Goal: Task Accomplishment & Management: Manage account settings

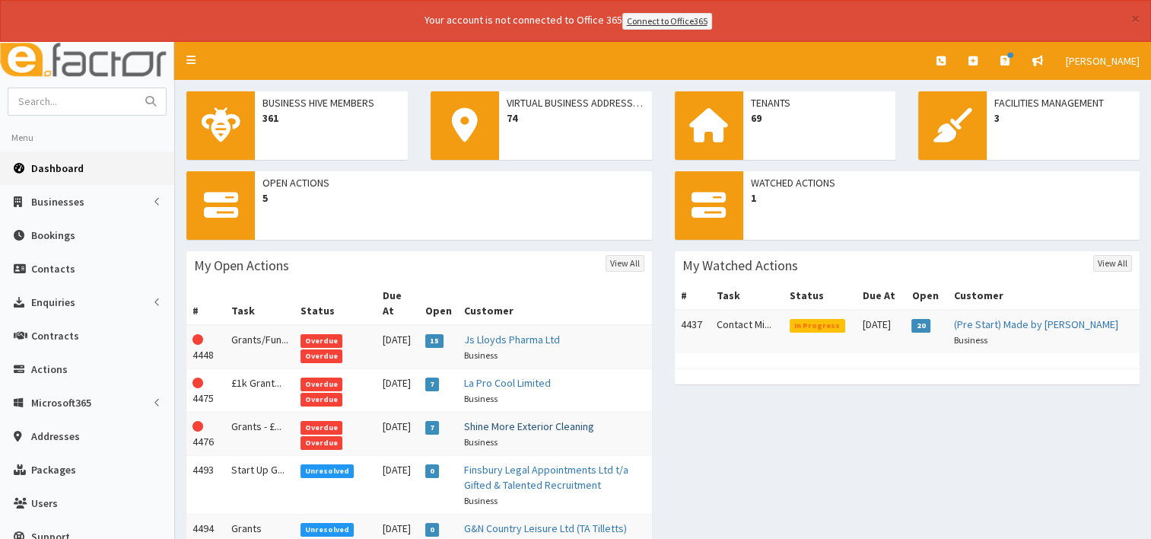
click at [494, 419] on link "Shine More Exterior Cleaning" at bounding box center [529, 426] width 130 height 14
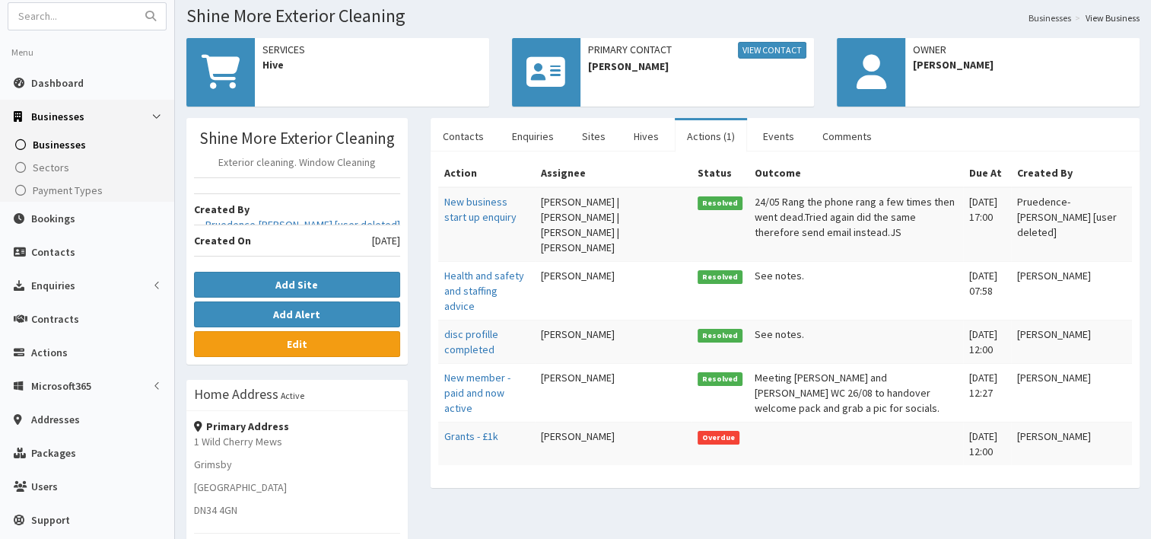
scroll to position [91, 0]
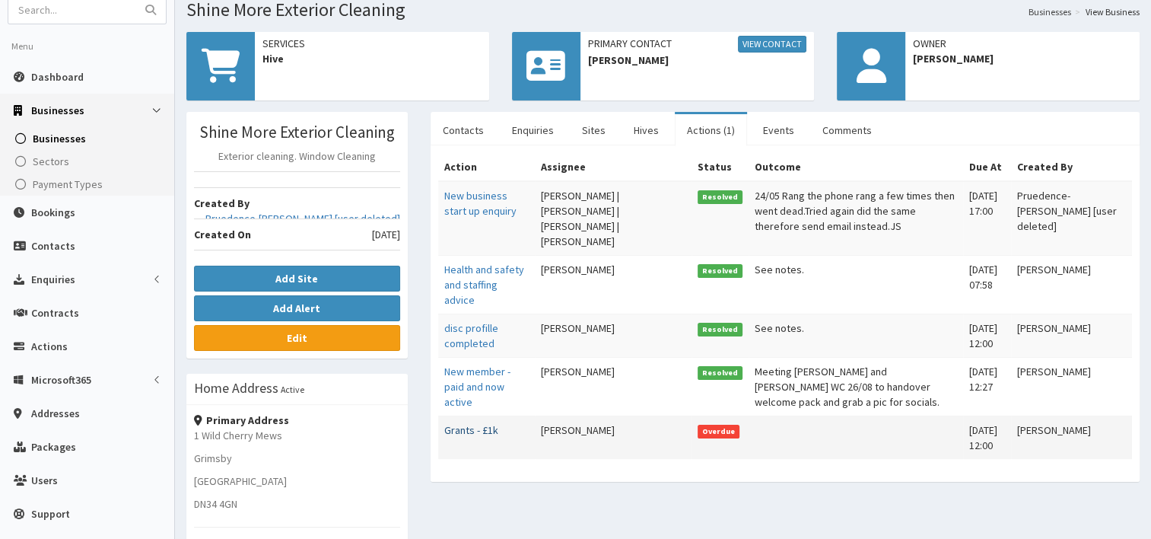
click at [482, 424] on link "Grants - £1k" at bounding box center [471, 430] width 54 height 14
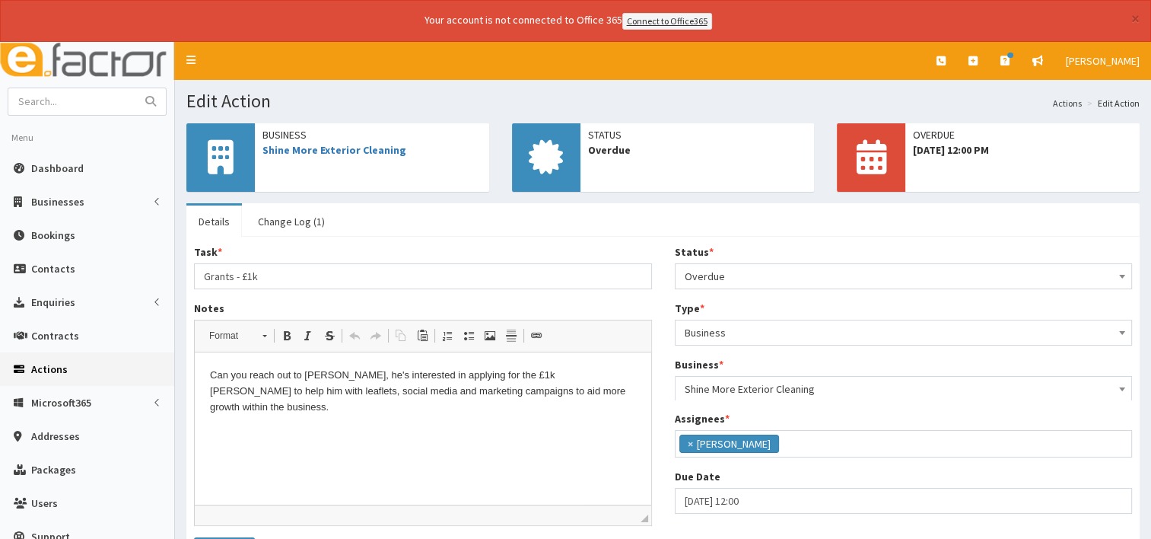
scroll to position [52, 0]
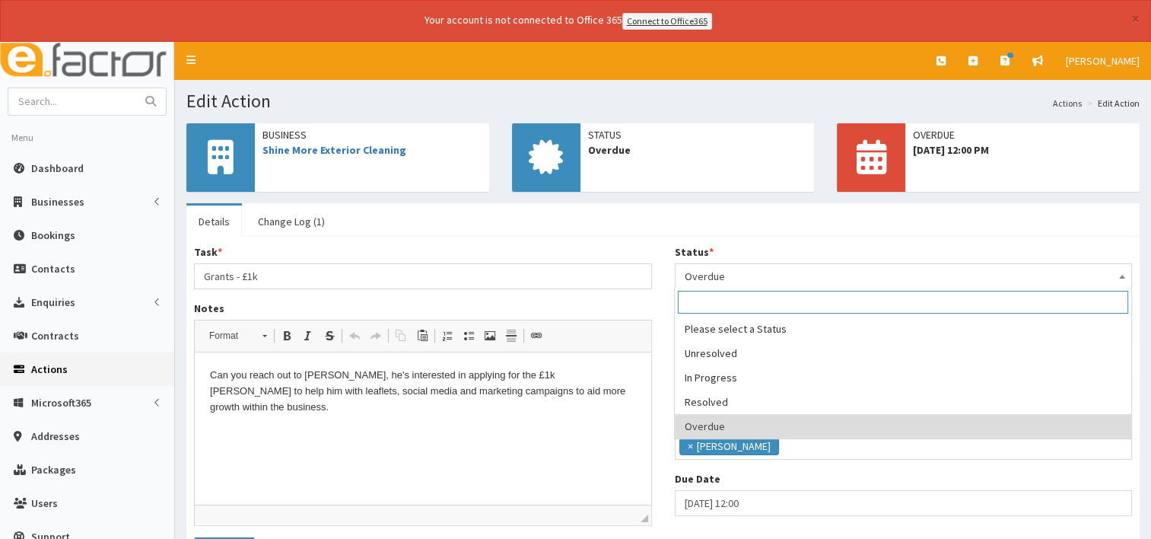
click at [1124, 271] on span at bounding box center [1121, 274] width 15 height 21
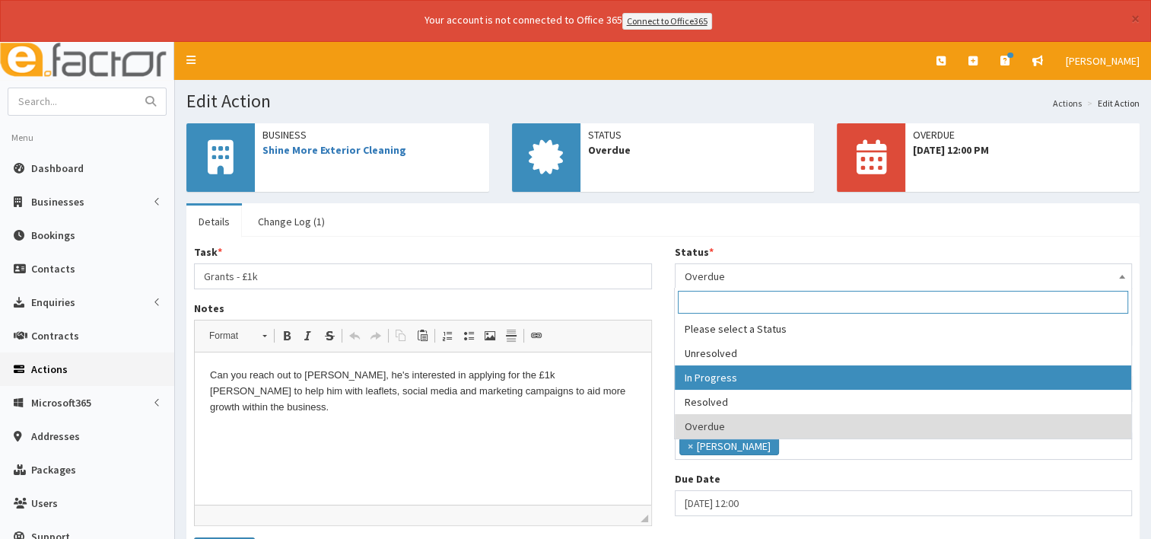
select select "2"
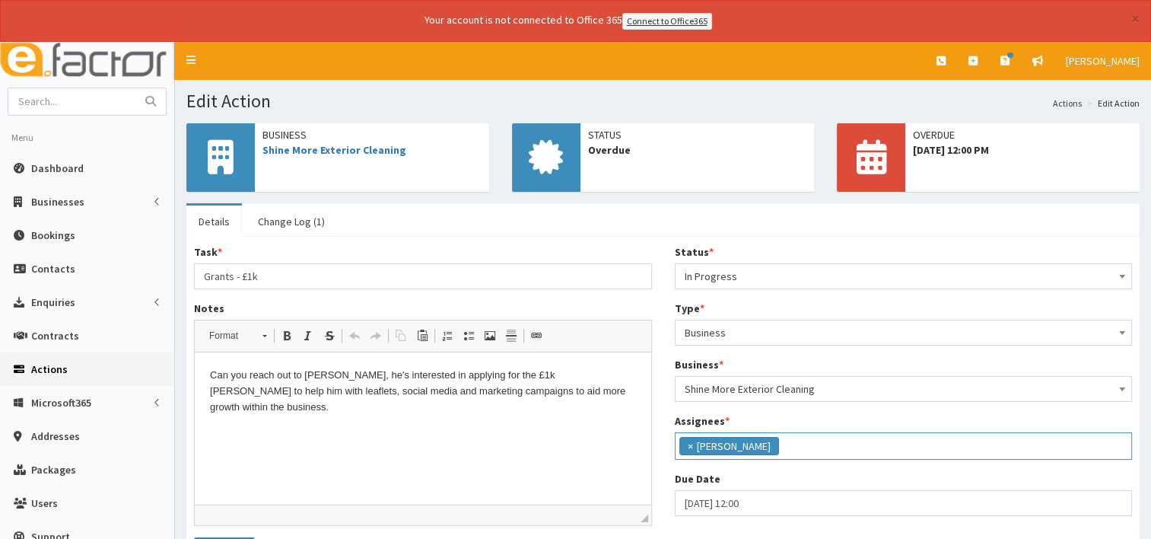
click at [822, 447] on ul "× Gina Waterhouse" at bounding box center [903, 444] width 456 height 22
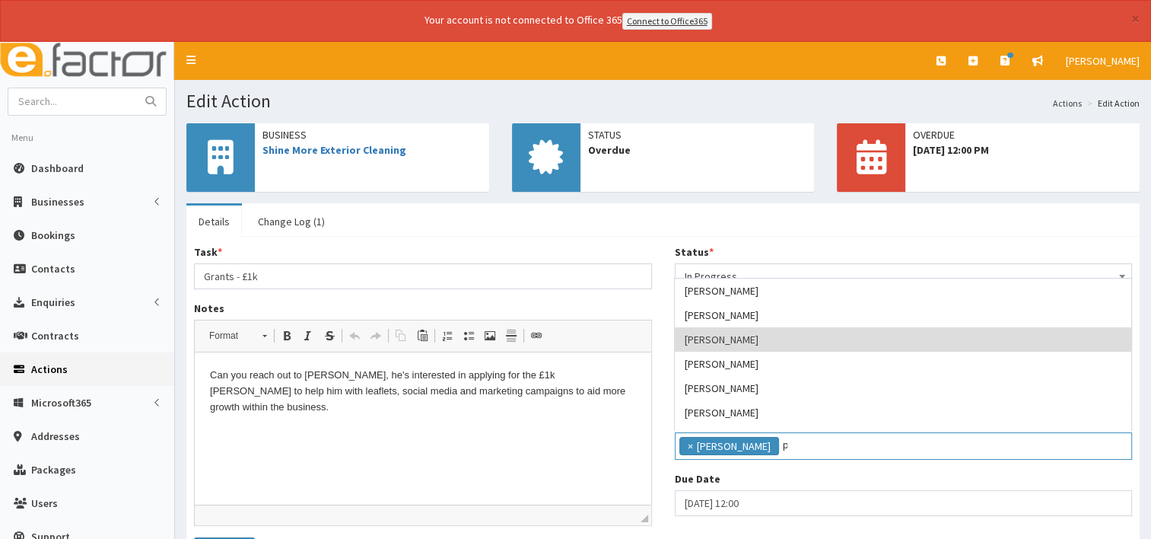
scroll to position [0, 0]
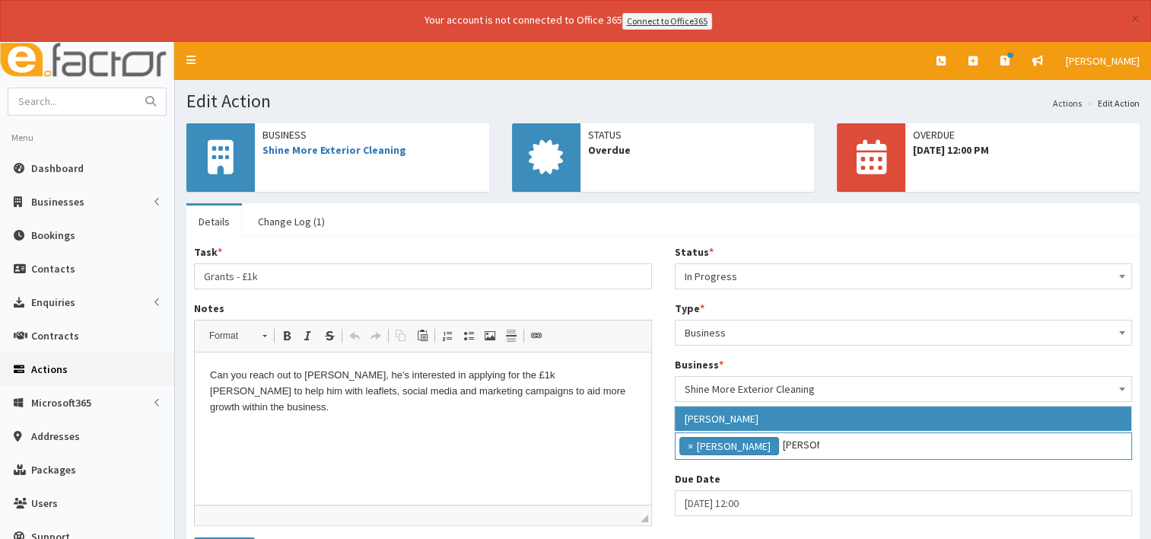
type input "paul"
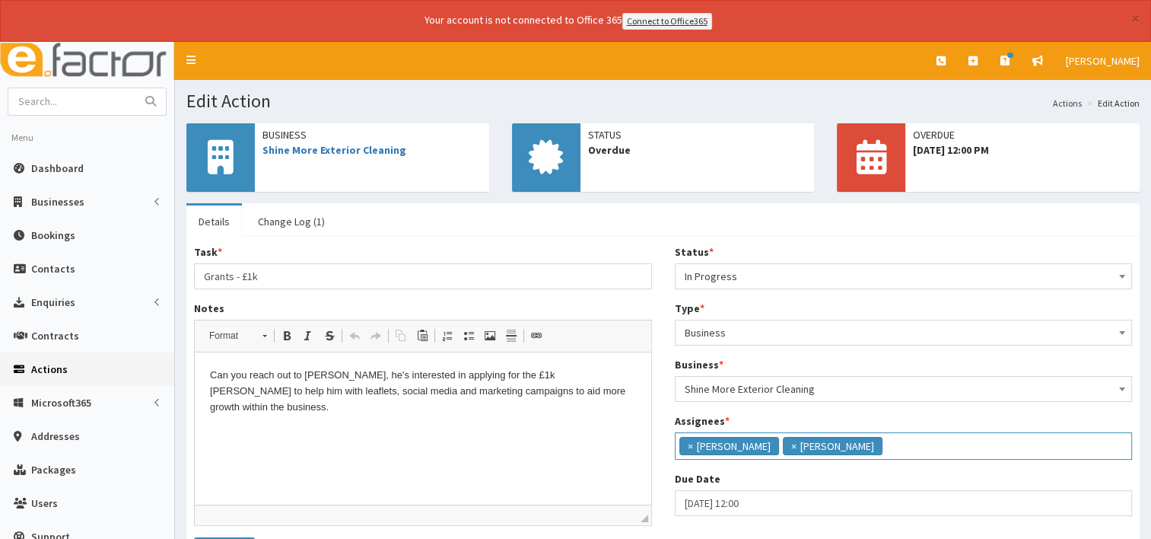
scroll to position [99, 0]
click at [634, 391] on p "Can you reach out to Josh Blow, he's interested in applying for the £1k grant m…" at bounding box center [423, 390] width 426 height 47
click at [626, 391] on p "Can you reach out to Josh Blow, he's interested in applying for the £1k grant m…" at bounding box center [423, 390] width 426 height 47
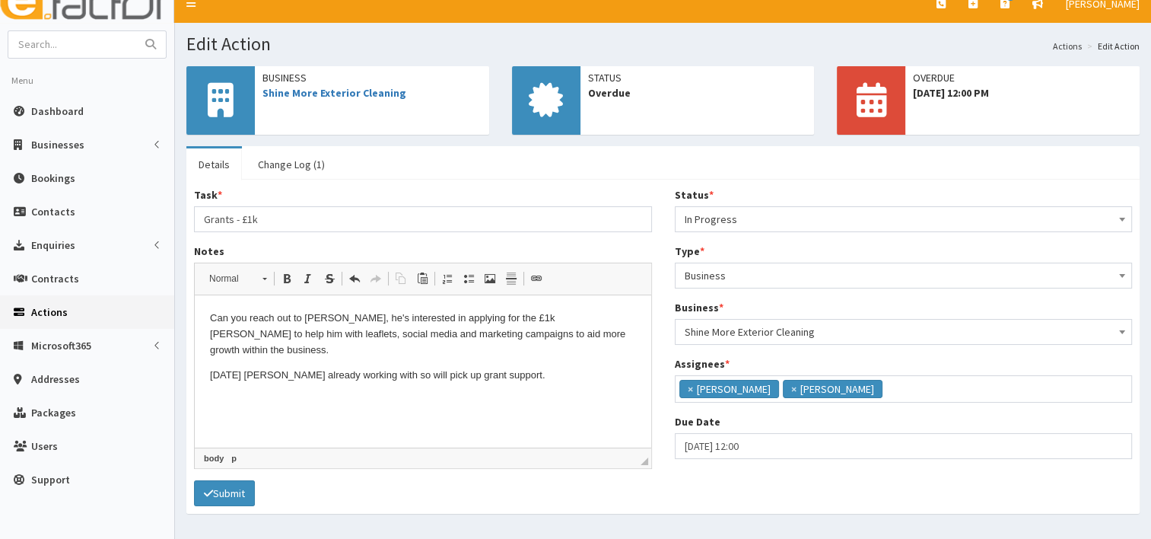
scroll to position [56, 0]
click at [237, 487] on button "Submit" at bounding box center [224, 494] width 61 height 26
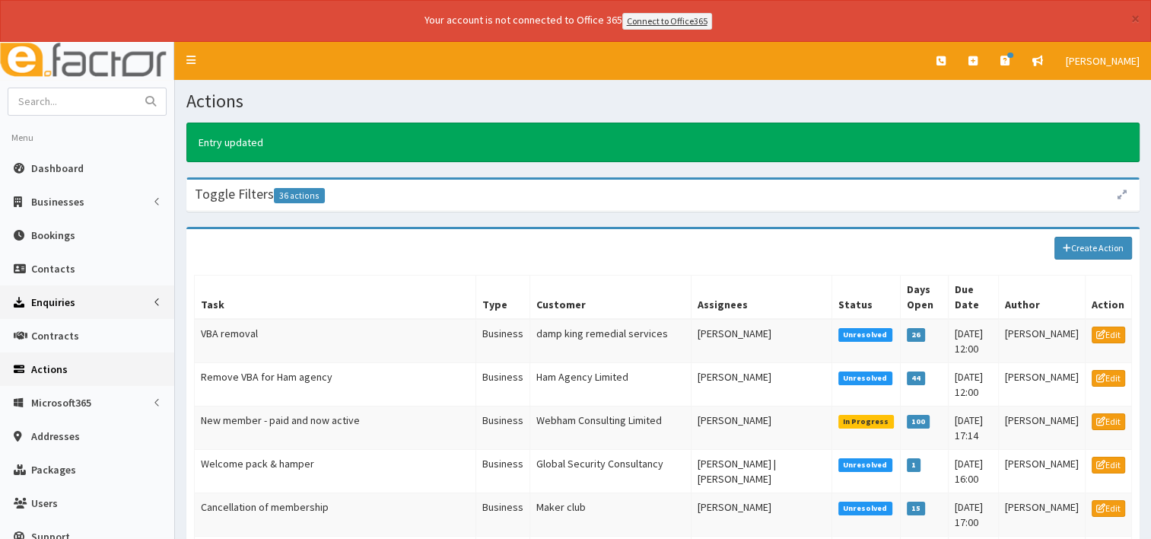
click at [52, 295] on span "Enquiries" at bounding box center [53, 302] width 44 height 14
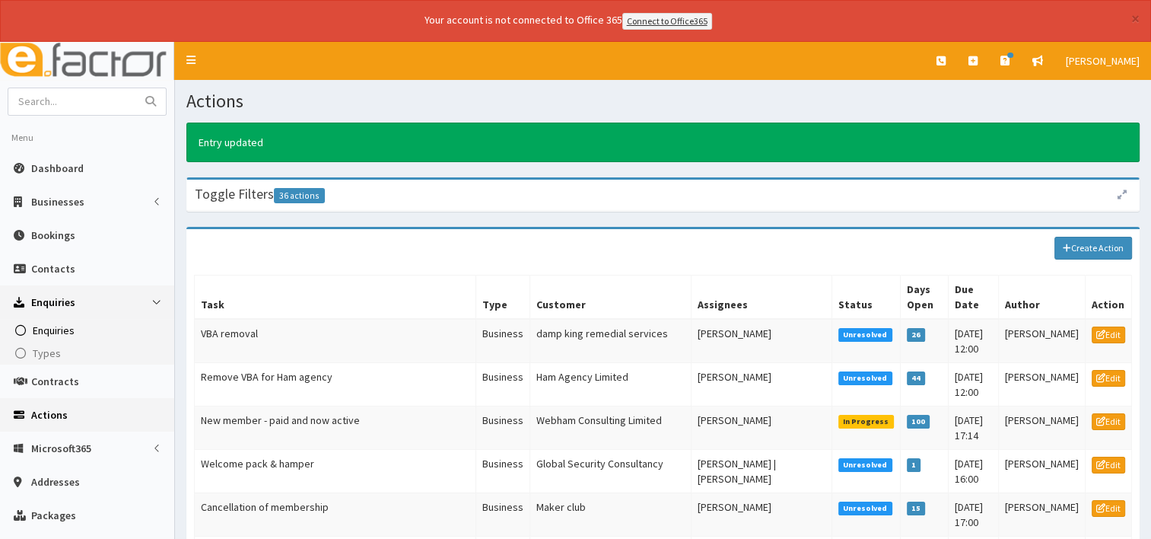
click at [24, 330] on icon at bounding box center [22, 330] width 15 height 11
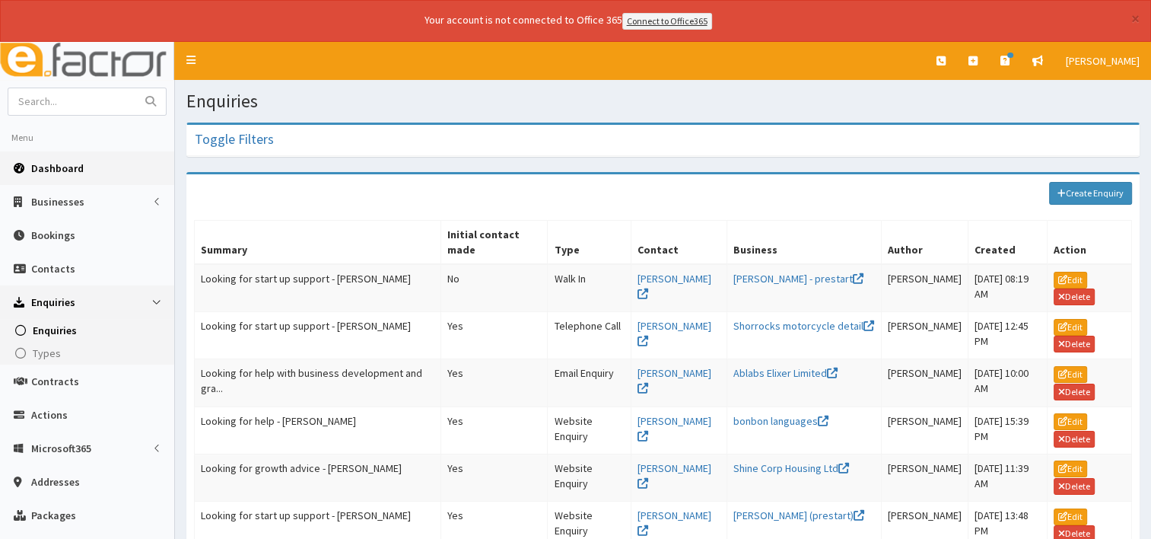
click at [46, 170] on span "Dashboard" at bounding box center [57, 168] width 52 height 14
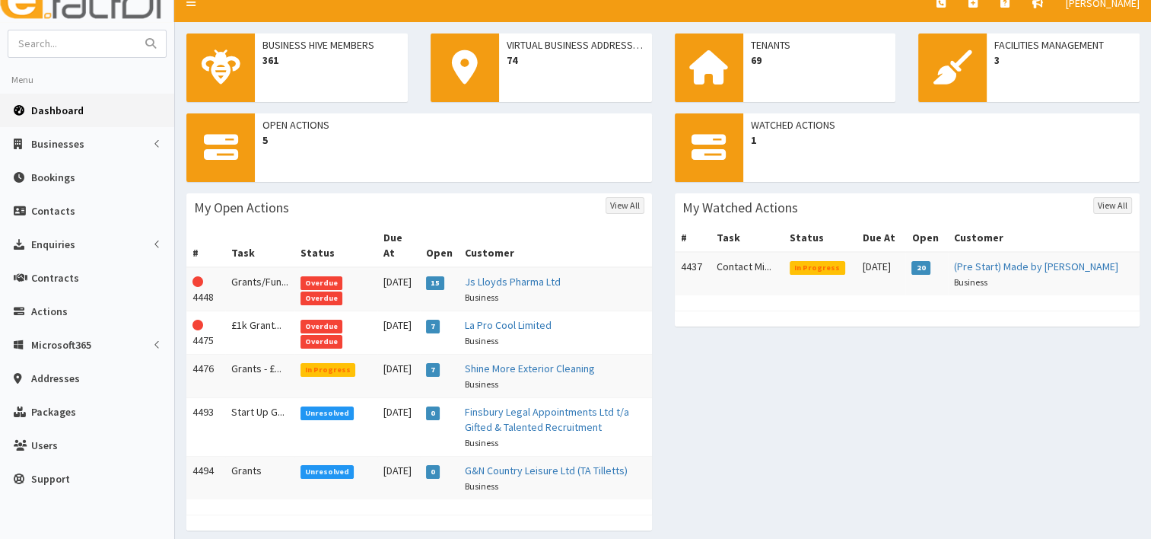
scroll to position [57, 0]
